Goal: Navigation & Orientation: Find specific page/section

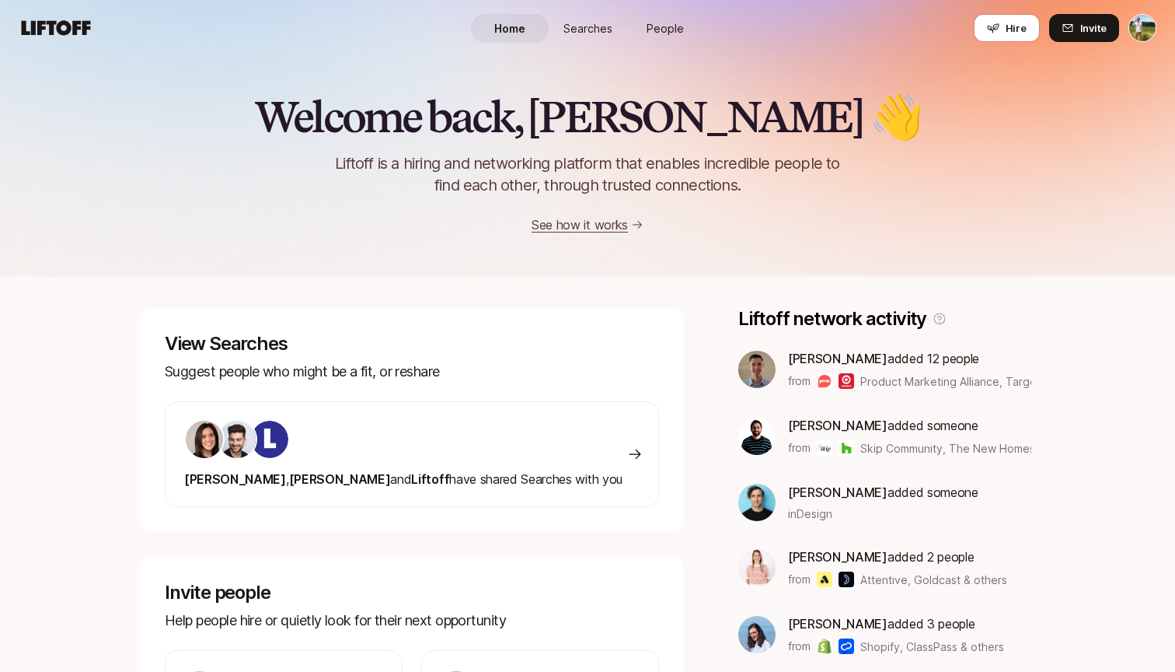
click at [582, 37] on link "Searches" at bounding box center [588, 28] width 78 height 29
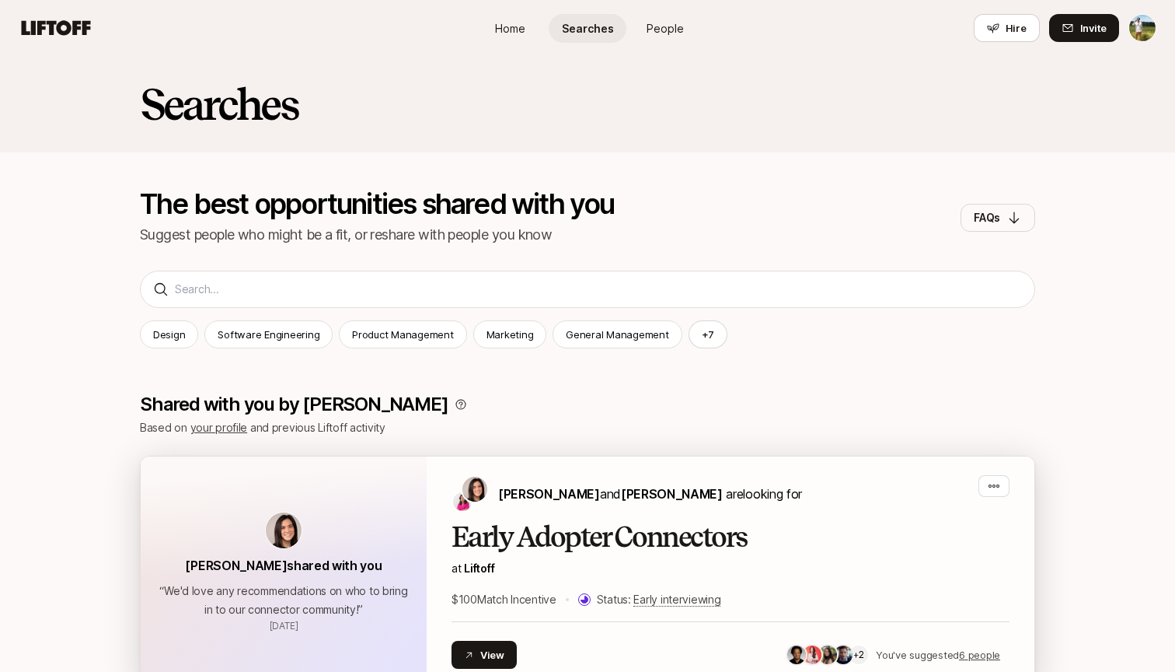
click at [658, 525] on h2 "Early Adopter Connectors" at bounding box center [731, 537] width 558 height 31
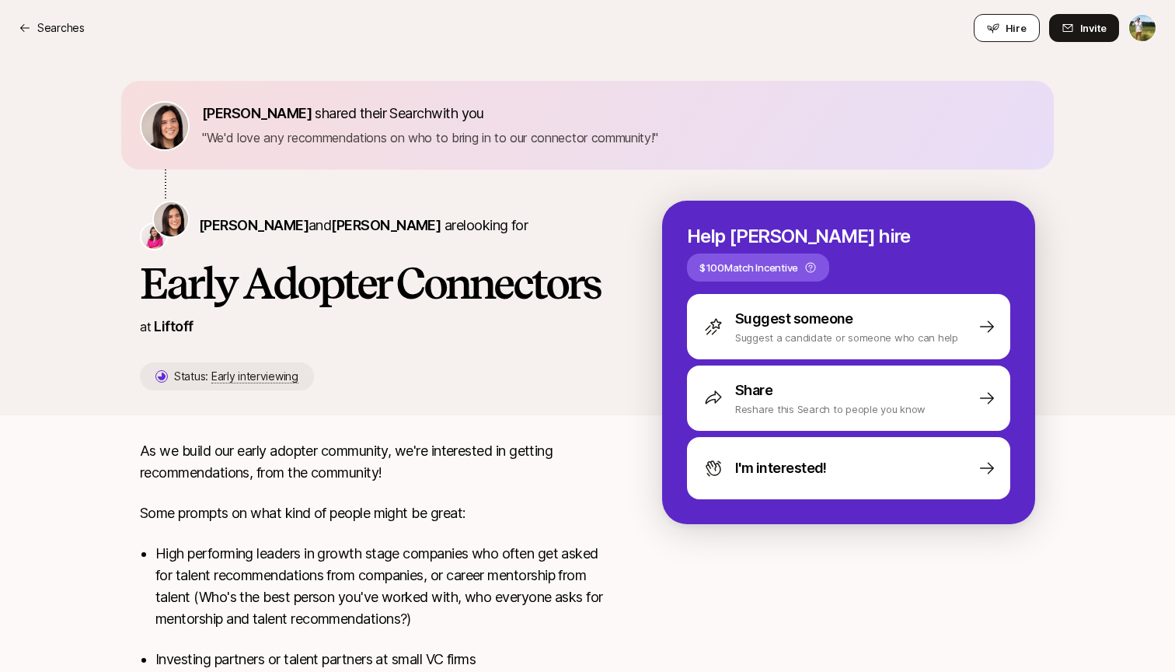
click at [985, 26] on button "Hire" at bounding box center [1007, 28] width 66 height 28
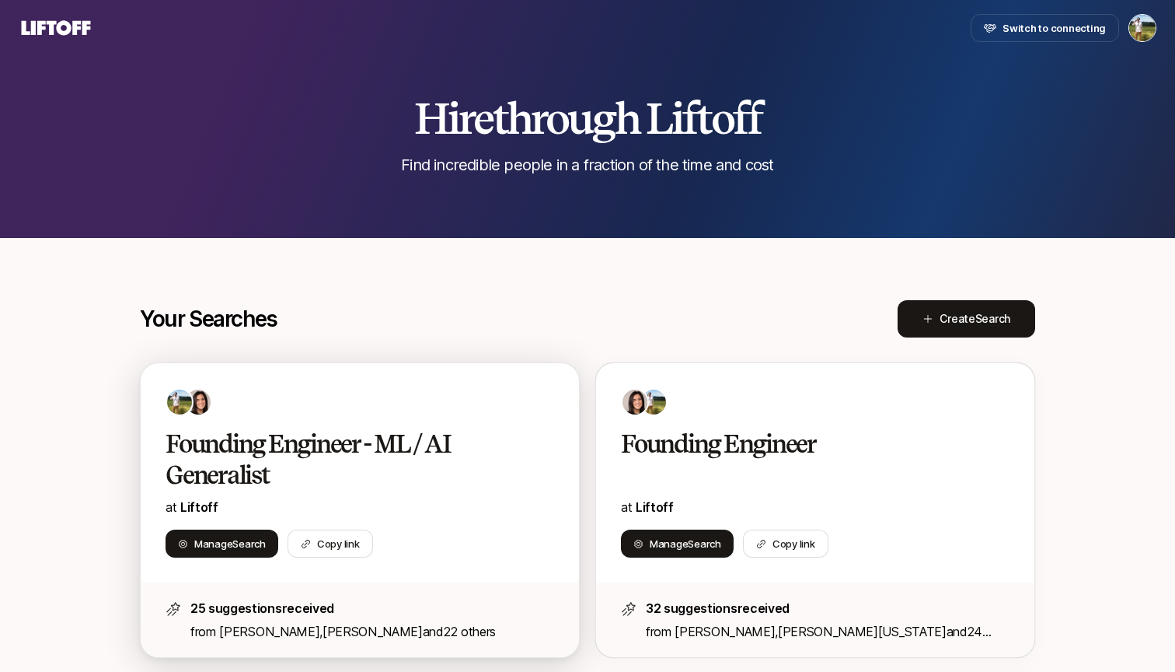
click at [498, 480] on h2 "Founding Engineer - ML / AI Generalist" at bounding box center [344, 459] width 356 height 62
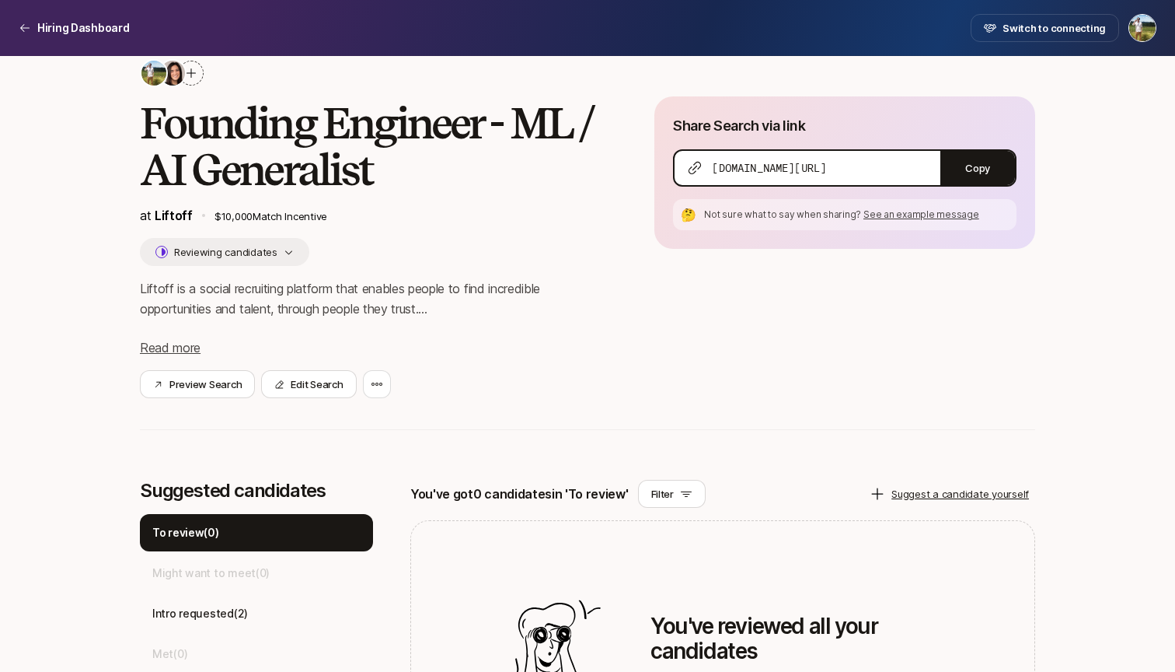
scroll to position [53, 0]
click at [206, 383] on button "Preview Search" at bounding box center [197, 384] width 115 height 28
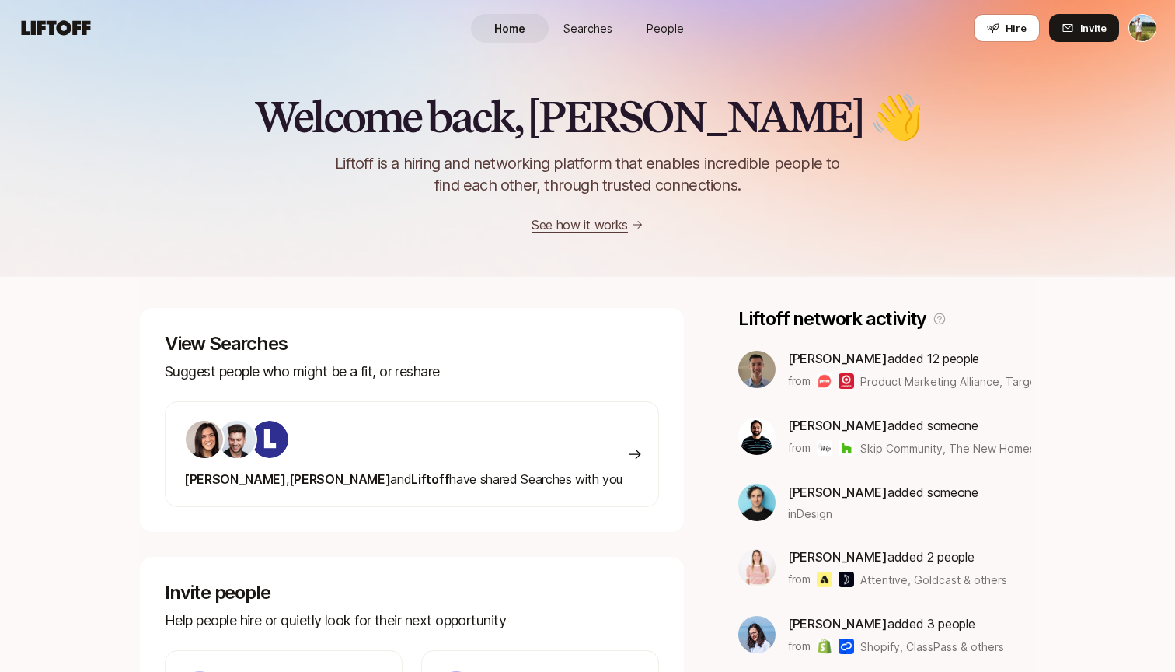
click at [595, 40] on link "Searches" at bounding box center [588, 28] width 78 height 29
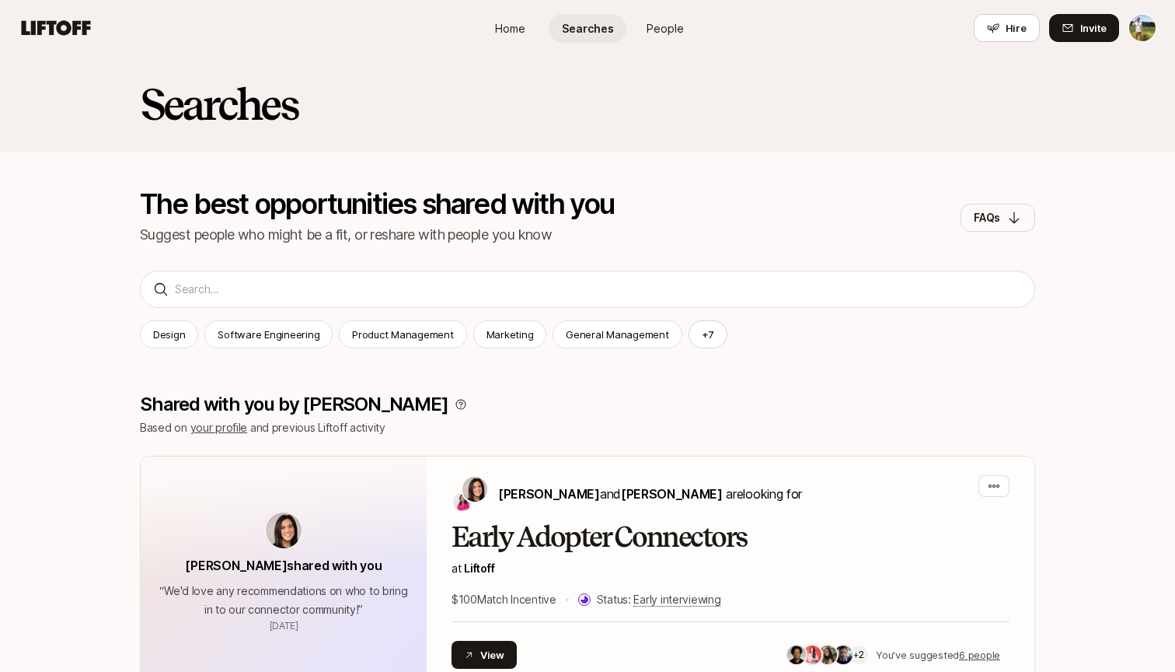
click at [698, 29] on link "People" at bounding box center [666, 28] width 78 height 29
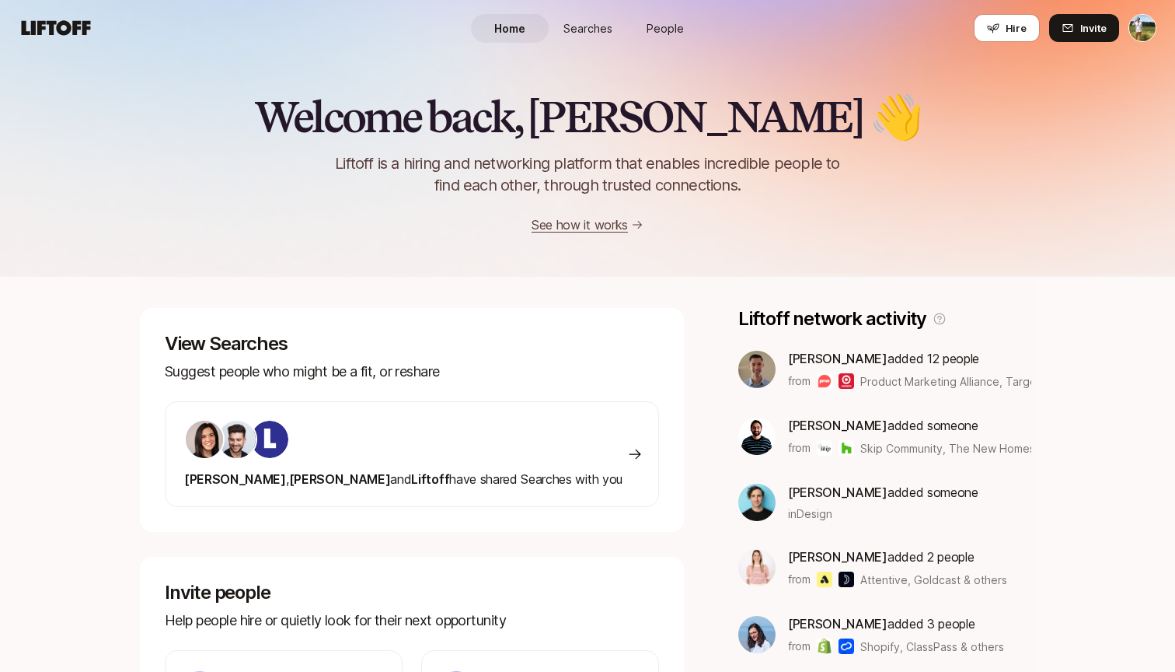
click at [1140, 31] on html "Home Searches People Hire Home Searches People Hire Hire Invite Welcome back, […" at bounding box center [587, 336] width 1175 height 672
